Goal: Task Accomplishment & Management: Use online tool/utility

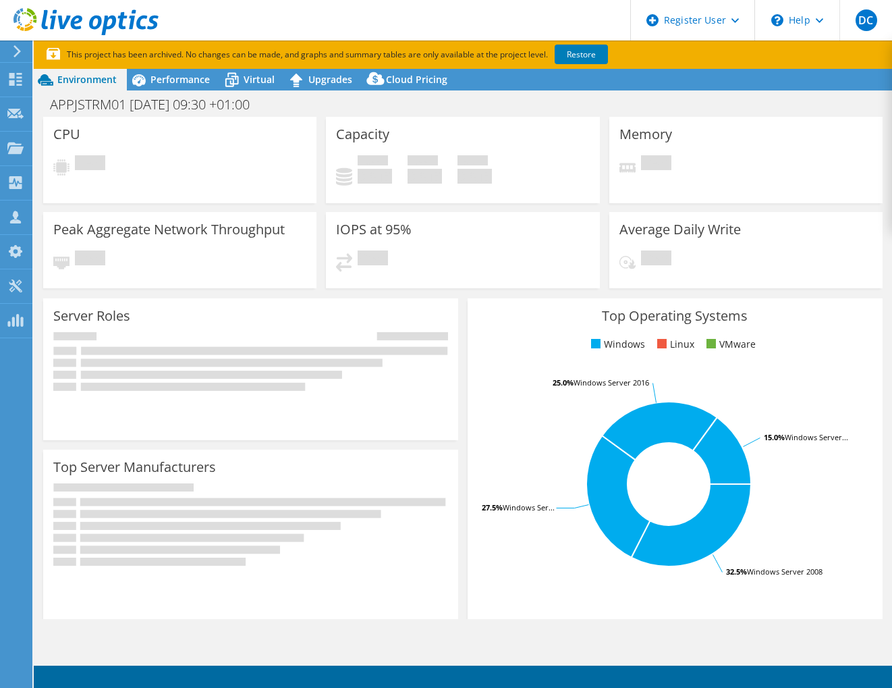
select select "USD"
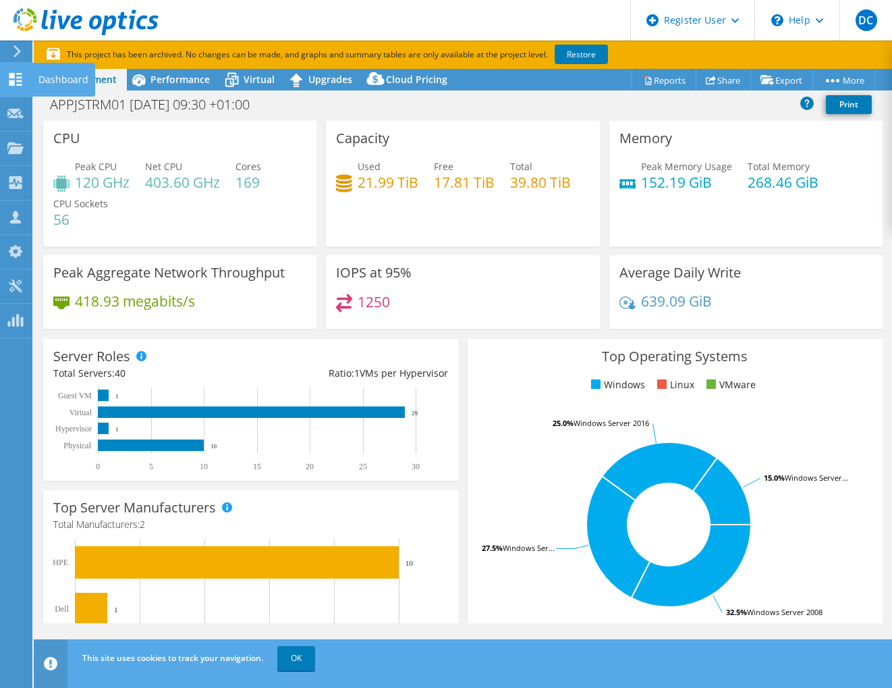
click at [46, 78] on div "Dashboard" at bounding box center [63, 80] width 63 height 34
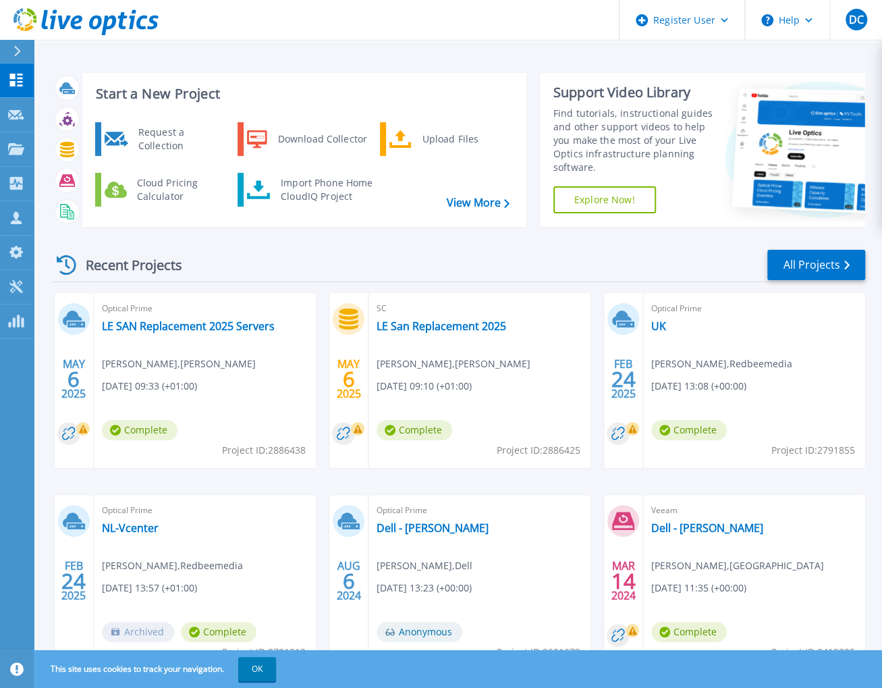
click at [603, 55] on div "Start a New Project Request a Collection Download Collector Upload Files Cloud …" at bounding box center [458, 353] width 848 height 707
click at [339, 196] on div "Import Phone Home CloudIQ Project" at bounding box center [326, 189] width 105 height 27
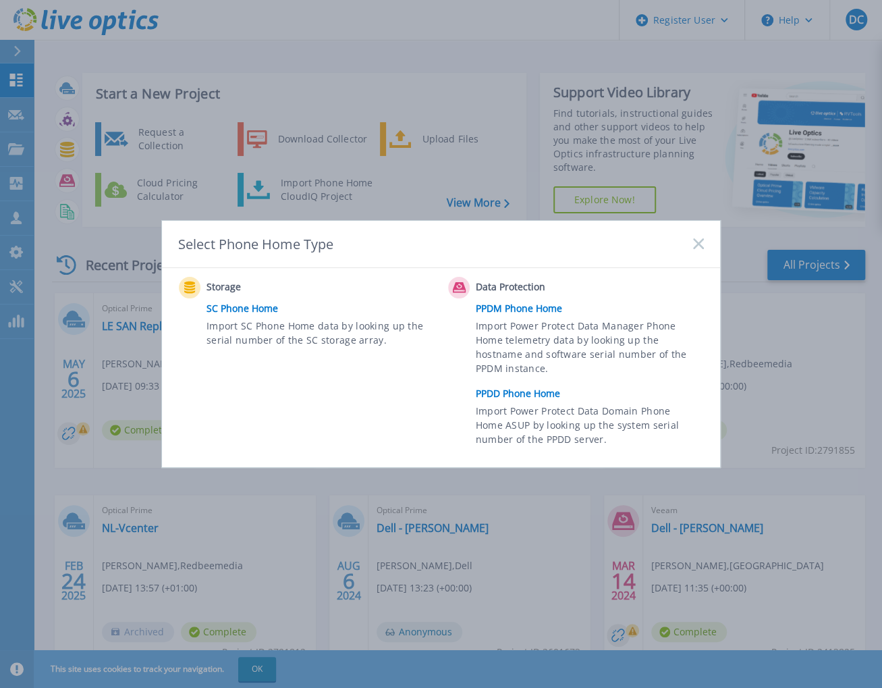
click at [703, 240] on icon at bounding box center [698, 243] width 11 height 11
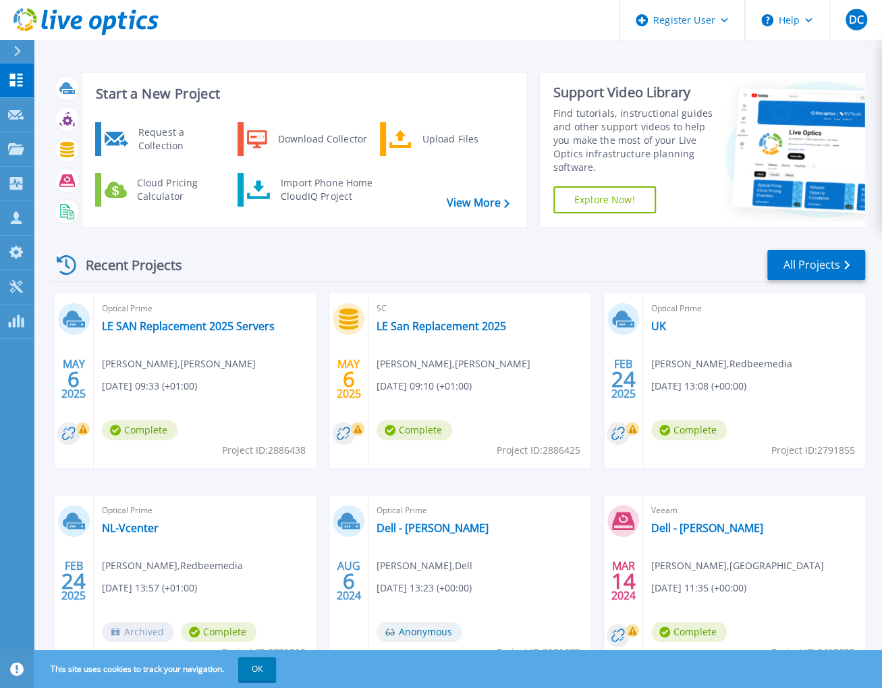
drag, startPoint x: 433, startPoint y: 146, endPoint x: 425, endPoint y: 171, distance: 26.3
click at [433, 146] on div "Upload Files" at bounding box center [465, 139] width 100 height 27
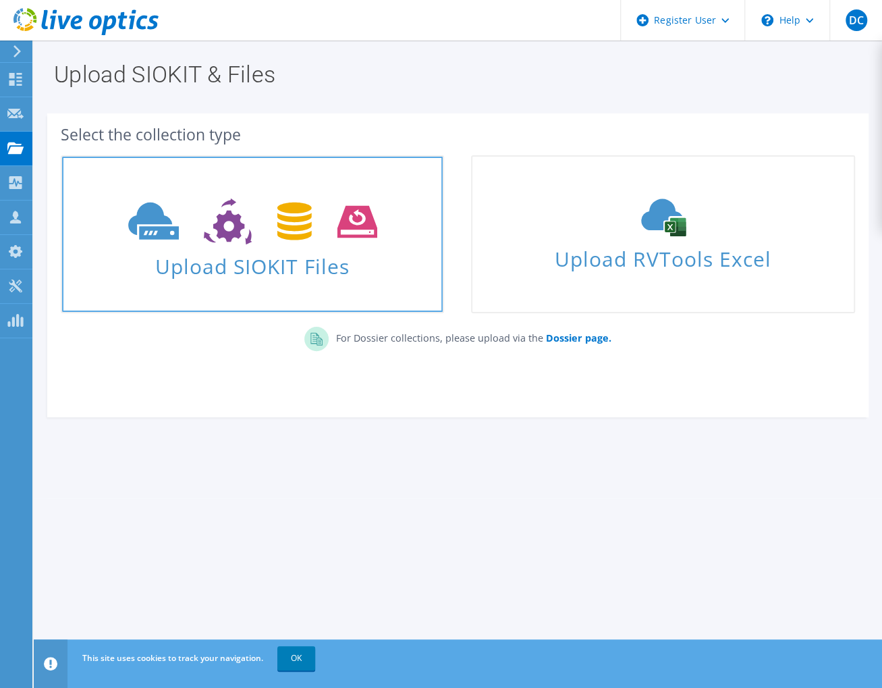
click at [227, 250] on span "Upload SIOKIT Files" at bounding box center [252, 262] width 381 height 29
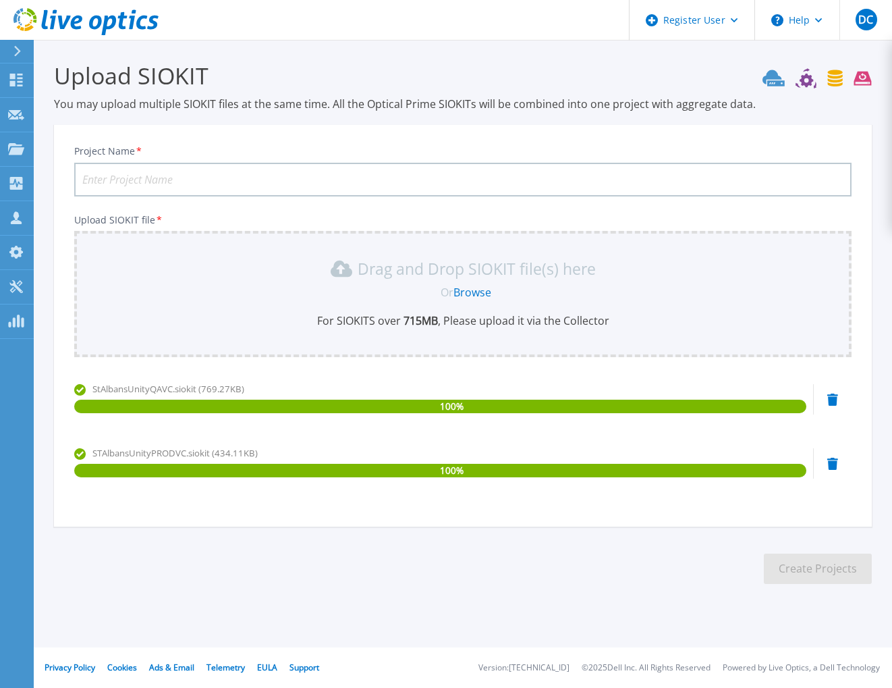
click at [173, 173] on input "Project Name *" at bounding box center [463, 180] width 778 height 34
click at [142, 179] on input "BT" at bounding box center [463, 180] width 778 height 34
paste input "Unity 380F"
click at [223, 180] on input "BT - Unity 380F" at bounding box center [463, 180] width 778 height 34
paste input "CKM00194100647"
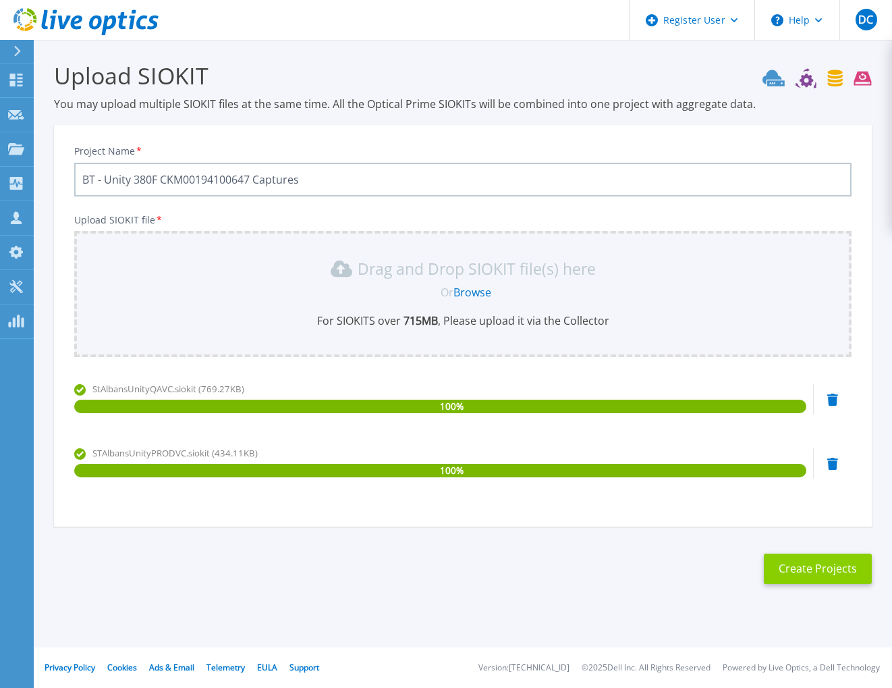
type input "BT - Unity 380F CKM00194100647 Captures"
click at [834, 564] on button "Create Projects" at bounding box center [818, 568] width 108 height 30
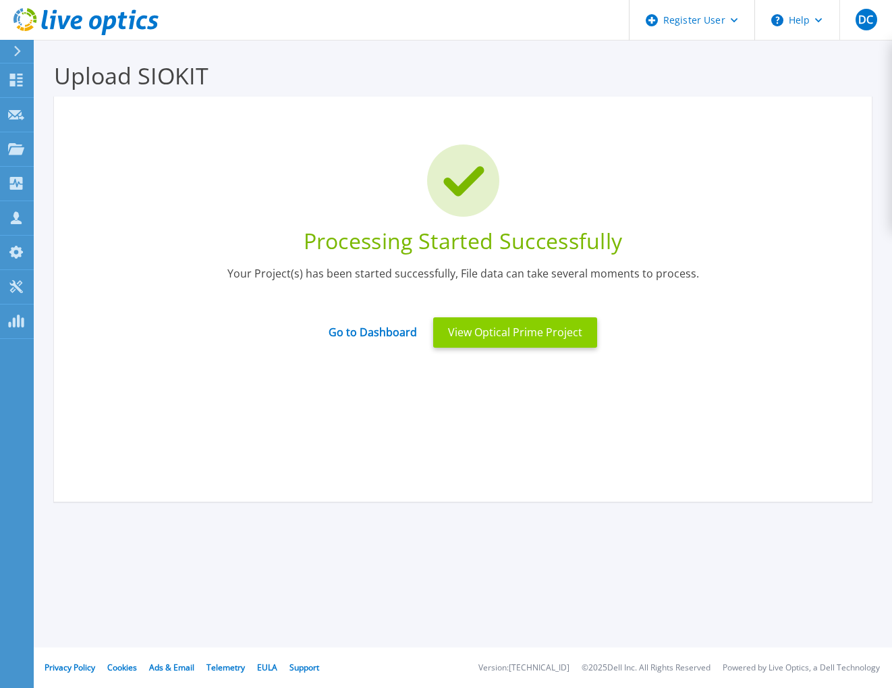
click at [505, 336] on button "View Optical Prime Project" at bounding box center [515, 332] width 164 height 30
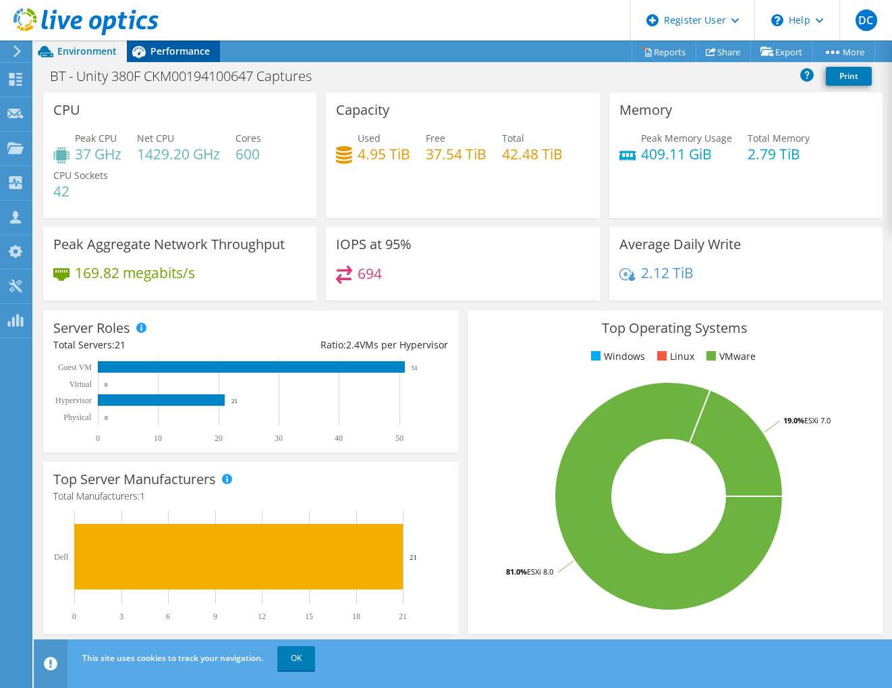
click at [178, 48] on span "Performance" at bounding box center [180, 51] width 59 height 13
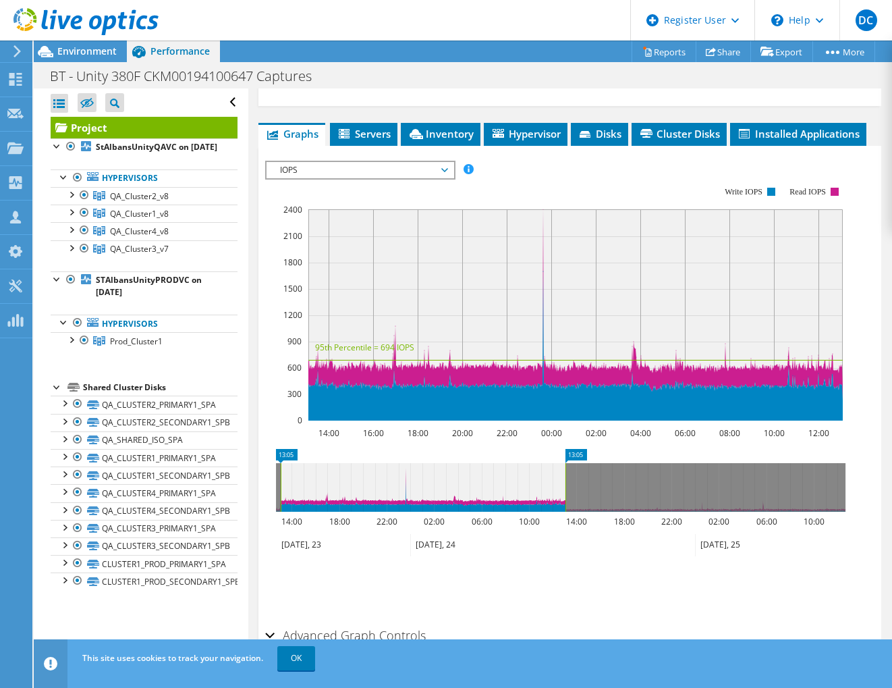
scroll to position [325, 0]
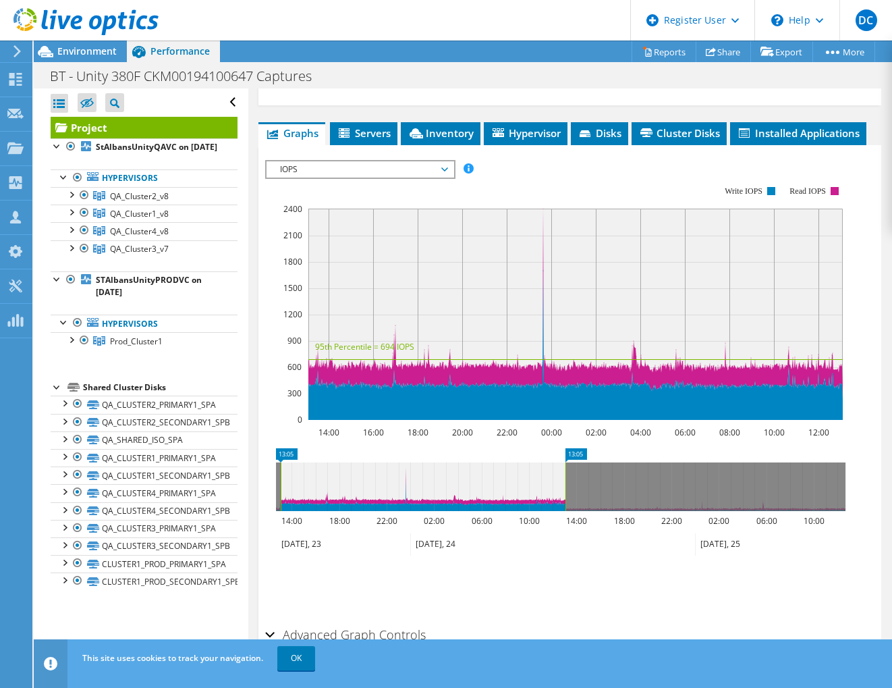
click at [351, 66] on div "BT - Unity 380F CKM00194100647 Captures Print" at bounding box center [463, 75] width 859 height 25
click at [612, 132] on span "Disks" at bounding box center [600, 132] width 44 height 13
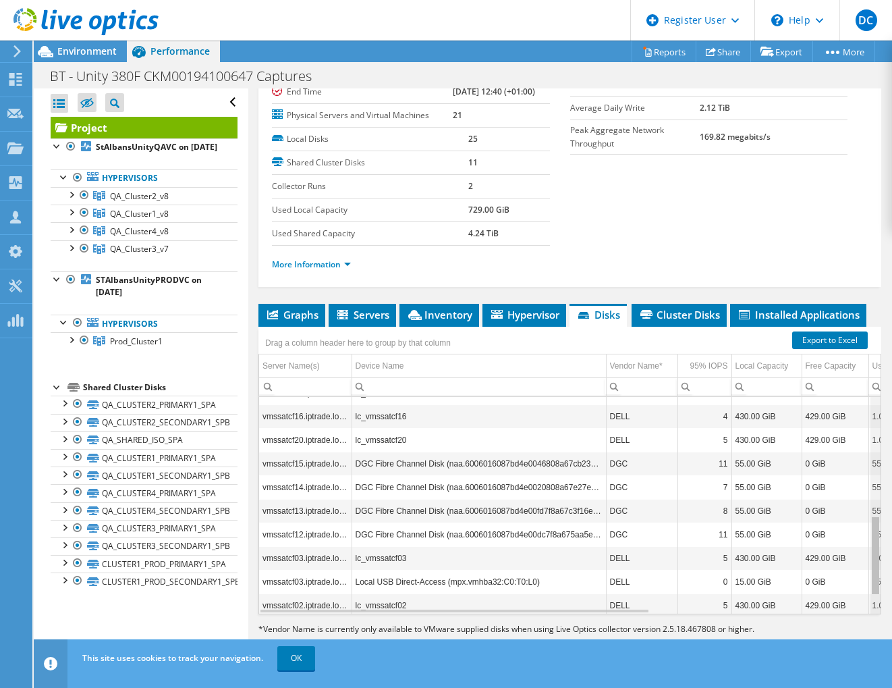
scroll to position [0, 0]
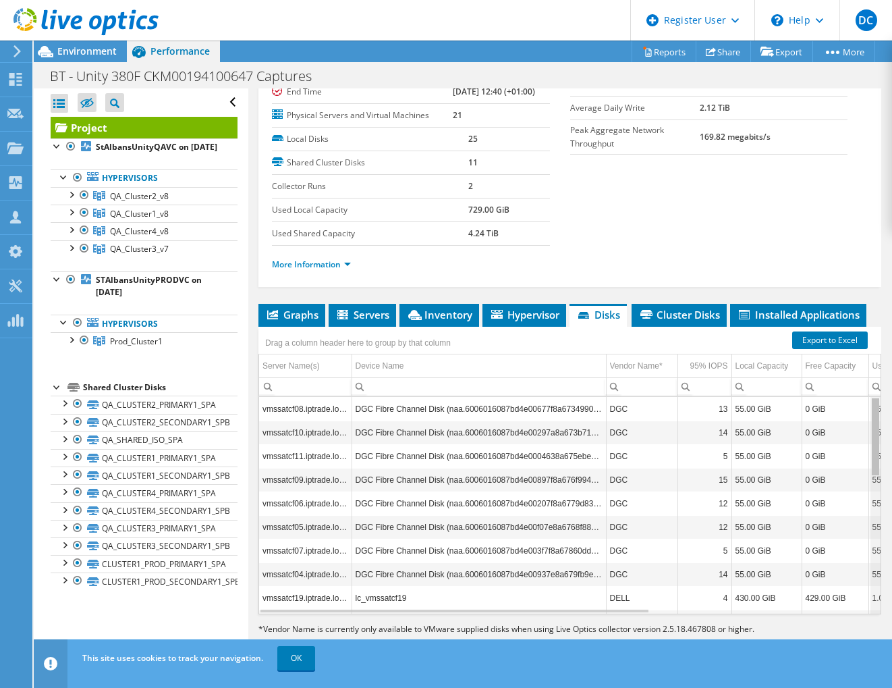
drag, startPoint x: 867, startPoint y: 416, endPoint x: 892, endPoint y: 303, distance: 115.5
click at [892, 305] on html "DC Dell User [PERSON_NAME] [PERSON_NAME][EMAIL_ADDRESS][PERSON_NAME][DOMAIN_NAM…" at bounding box center [446, 344] width 892 height 688
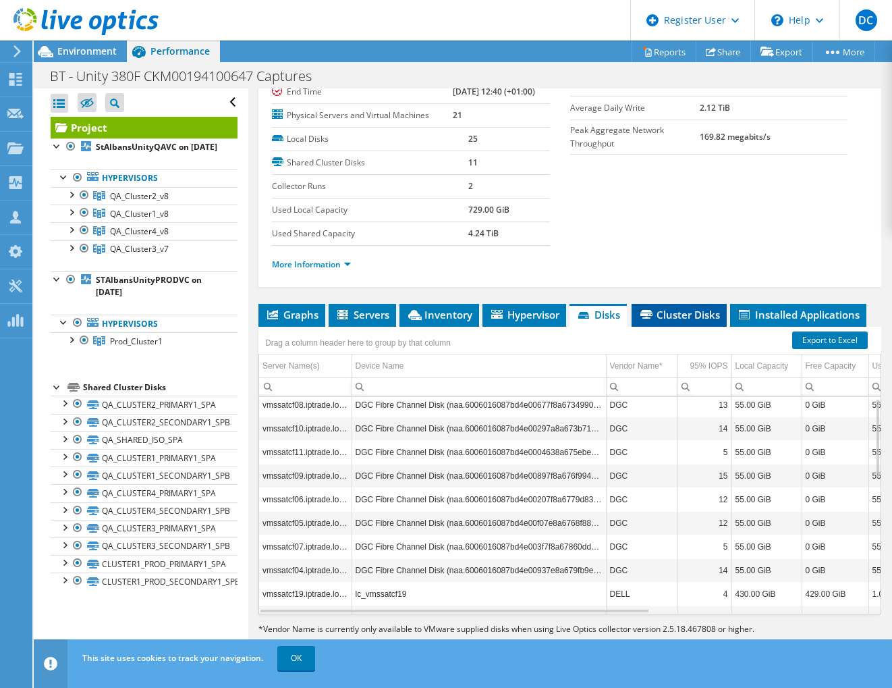
drag, startPoint x: 680, startPoint y: 308, endPoint x: 688, endPoint y: 320, distance: 14.4
click at [680, 308] on span "Cluster Disks" at bounding box center [680, 314] width 82 height 13
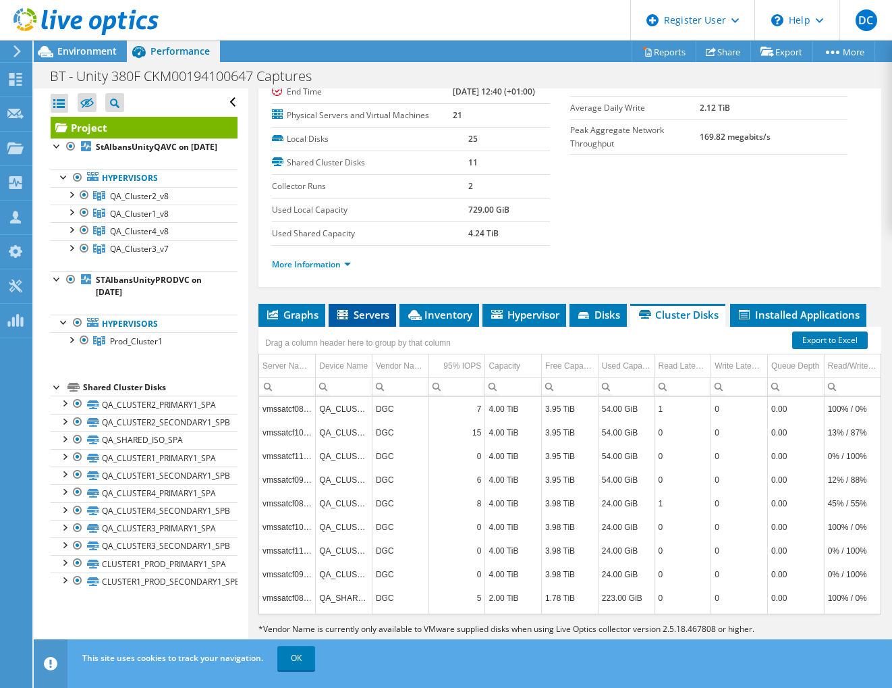
click at [375, 315] on span "Servers" at bounding box center [362, 314] width 54 height 13
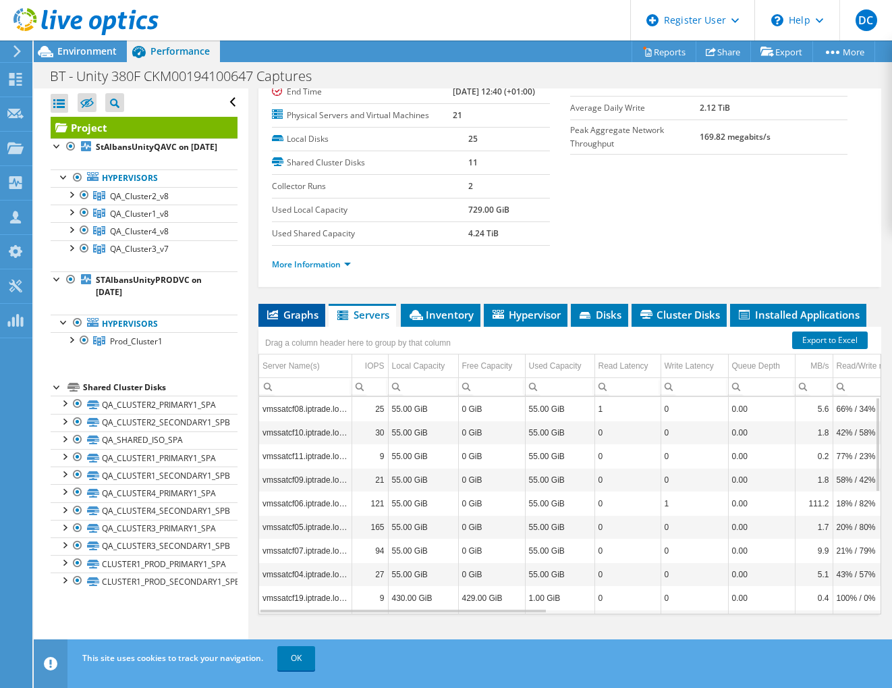
click at [306, 308] on span "Graphs" at bounding box center [291, 314] width 53 height 13
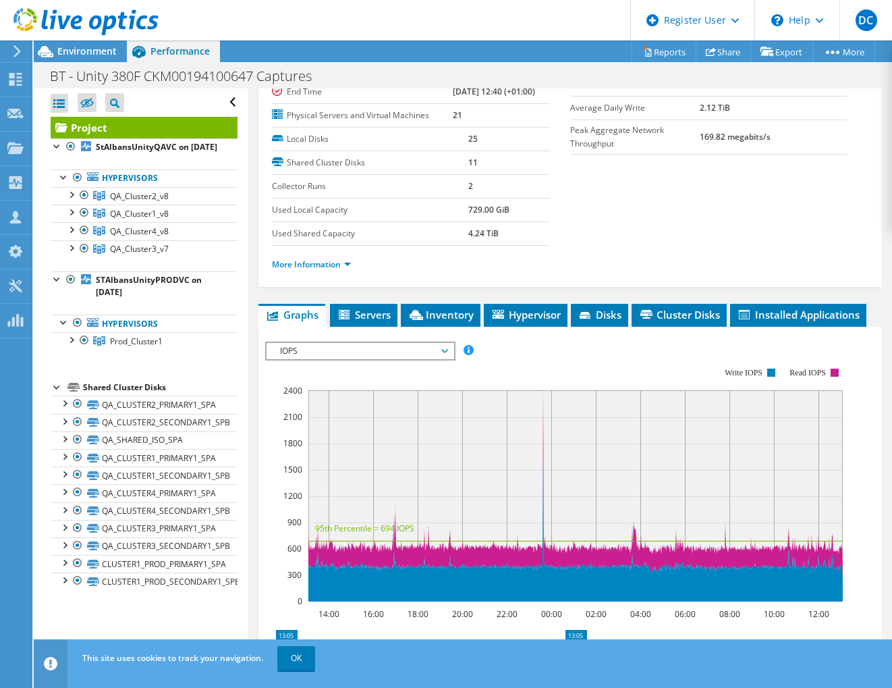
scroll to position [0, 0]
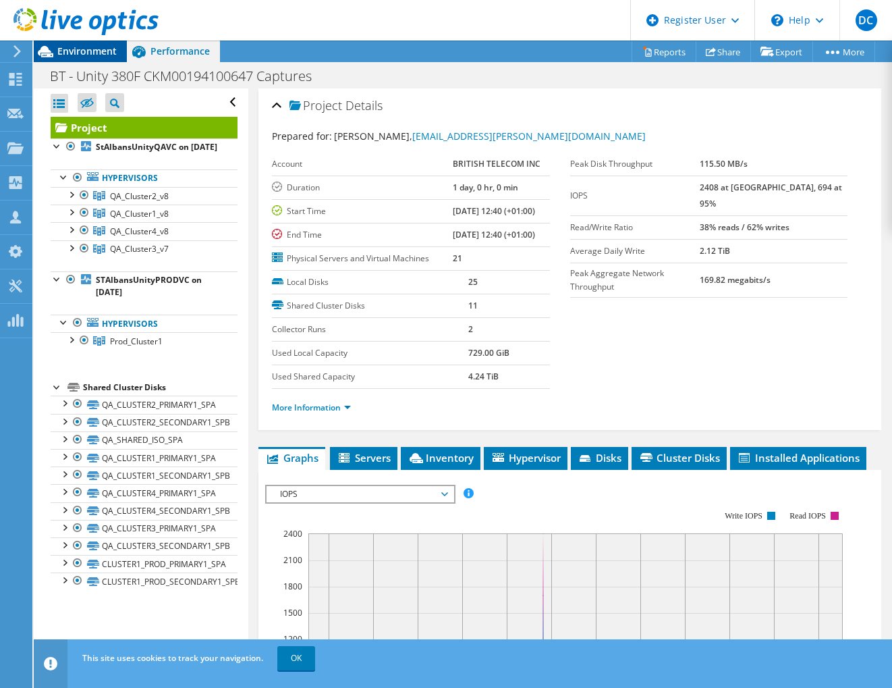
click at [101, 51] on span "Environment" at bounding box center [86, 51] width 59 height 13
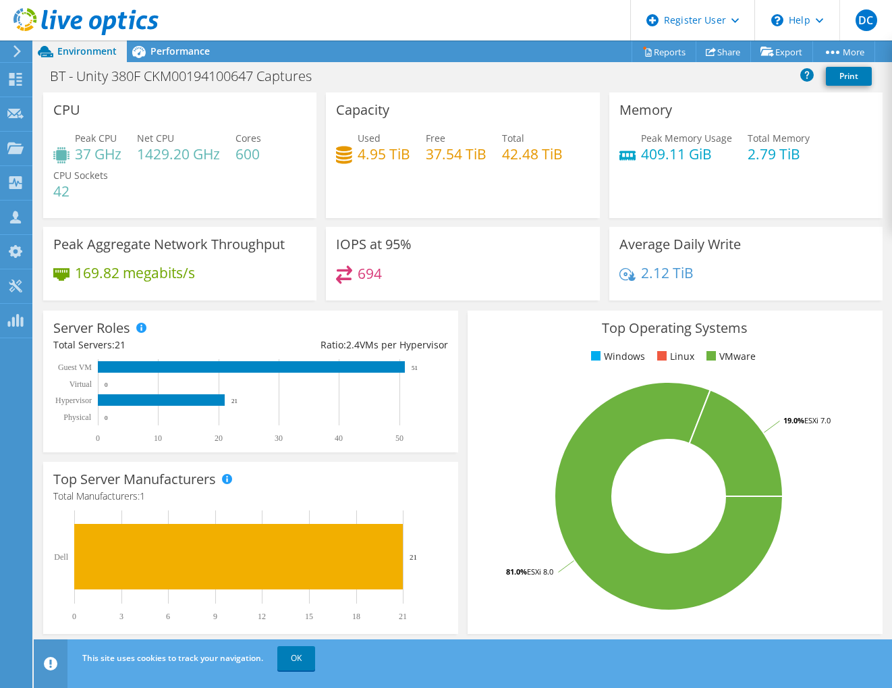
click at [396, 277] on div "694" at bounding box center [462, 279] width 253 height 29
drag, startPoint x: 383, startPoint y: 273, endPoint x: 349, endPoint y: 277, distance: 34.7
click at [350, 276] on div "694" at bounding box center [462, 279] width 253 height 29
drag, startPoint x: 349, startPoint y: 277, endPoint x: 410, endPoint y: 286, distance: 62.0
click at [412, 285] on div "694" at bounding box center [462, 279] width 253 height 29
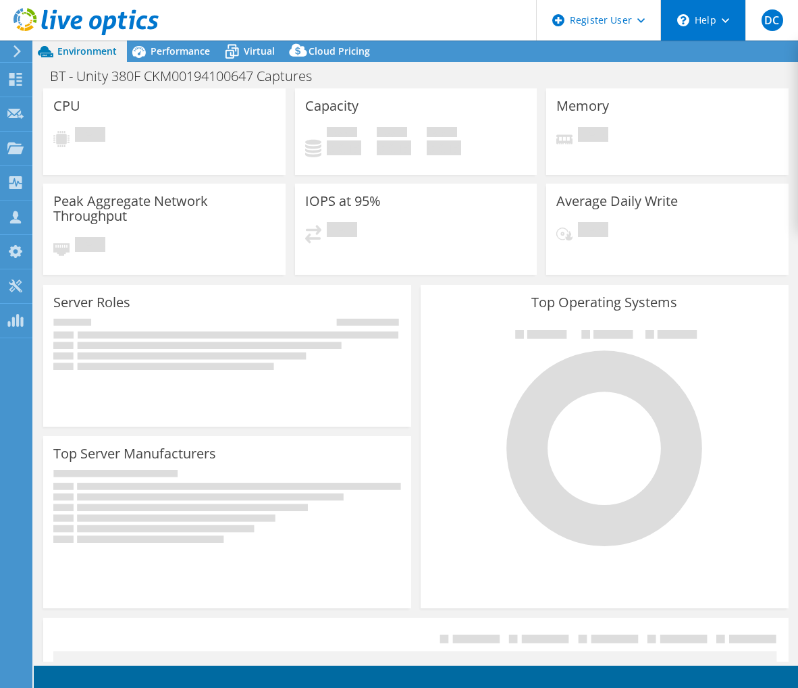
select select "USD"
